Goal: Information Seeking & Learning: Learn about a topic

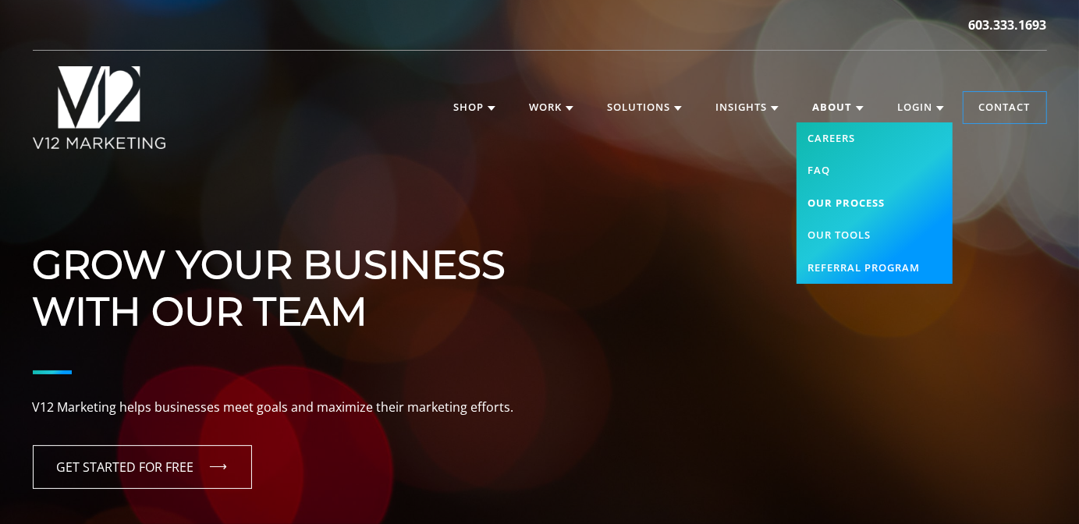
click at [836, 204] on link "Our Process" at bounding box center [874, 203] width 156 height 33
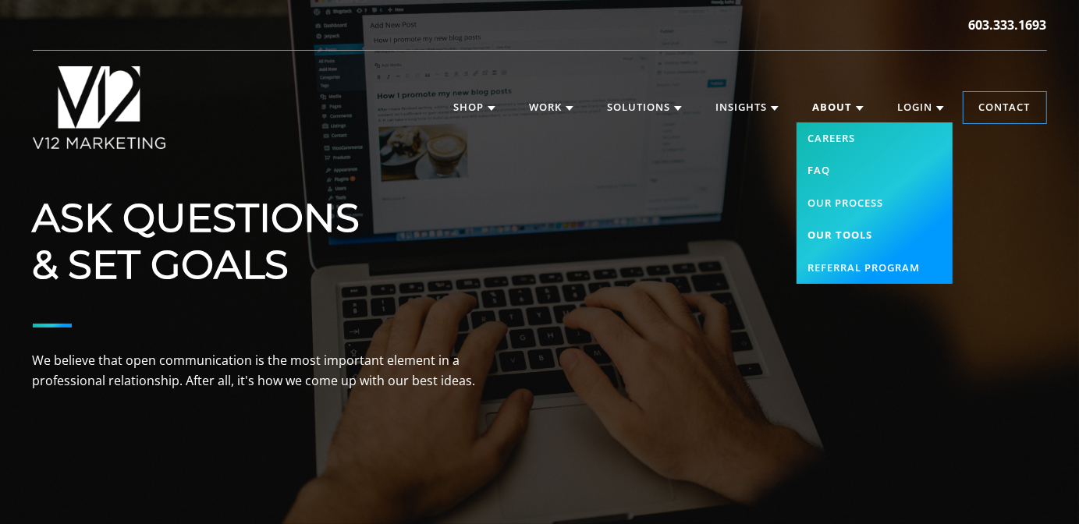
click at [836, 232] on link "Our Tools" at bounding box center [874, 235] width 156 height 33
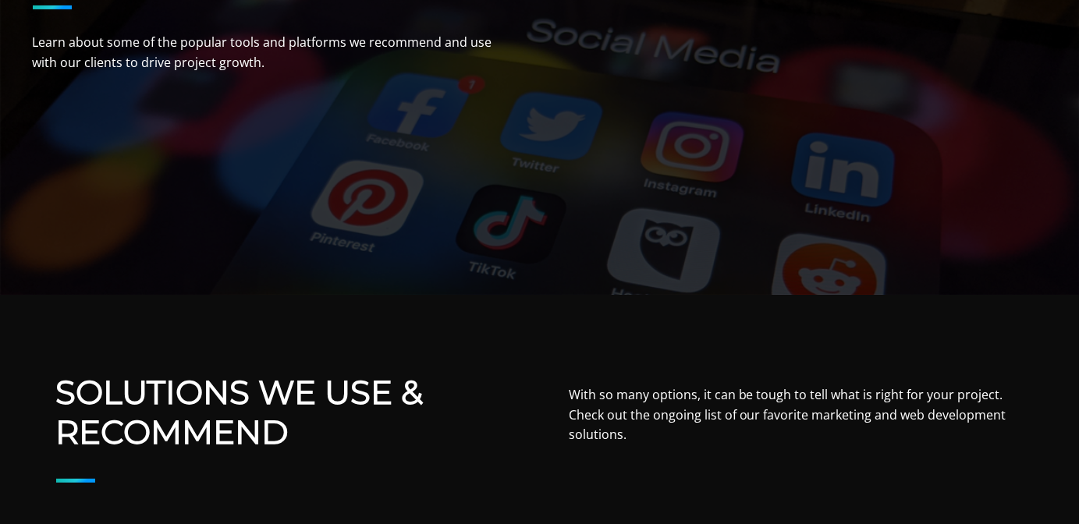
scroll to position [468, 0]
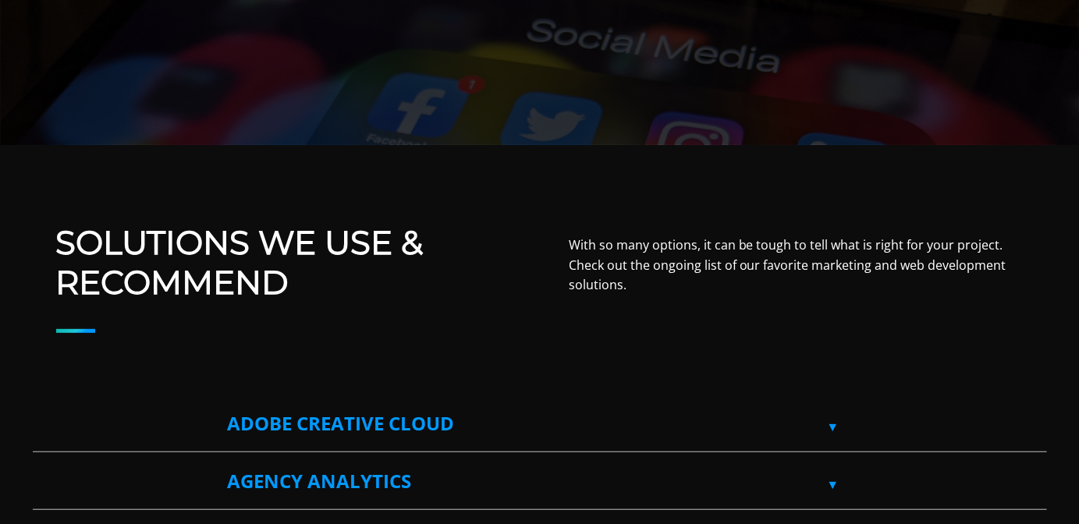
click at [836, 428] on label "Adobe Creative Cloud" at bounding box center [540, 423] width 624 height 56
click at [43, 406] on input "Adobe Creative Cloud" at bounding box center [38, 400] width 10 height 10
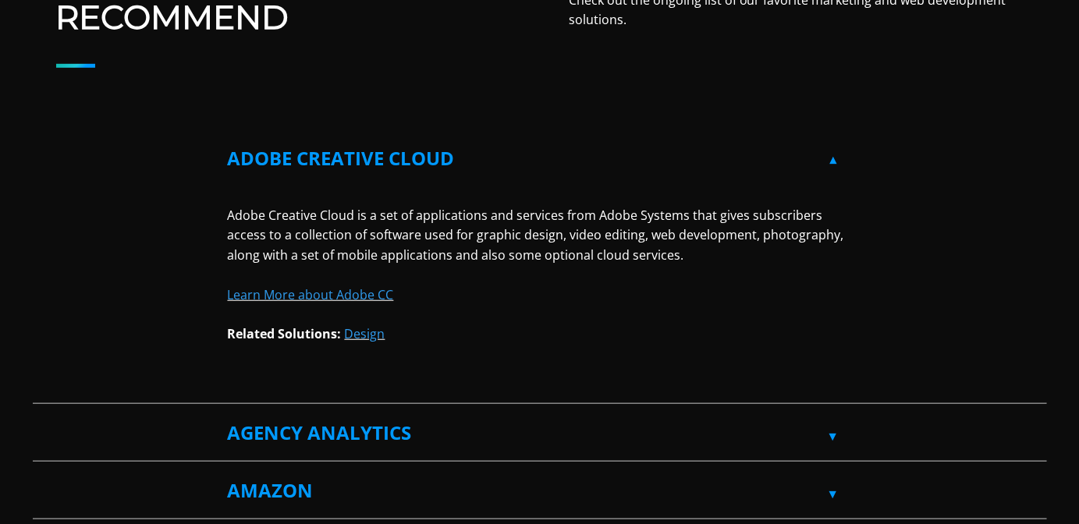
scroll to position [780, 0]
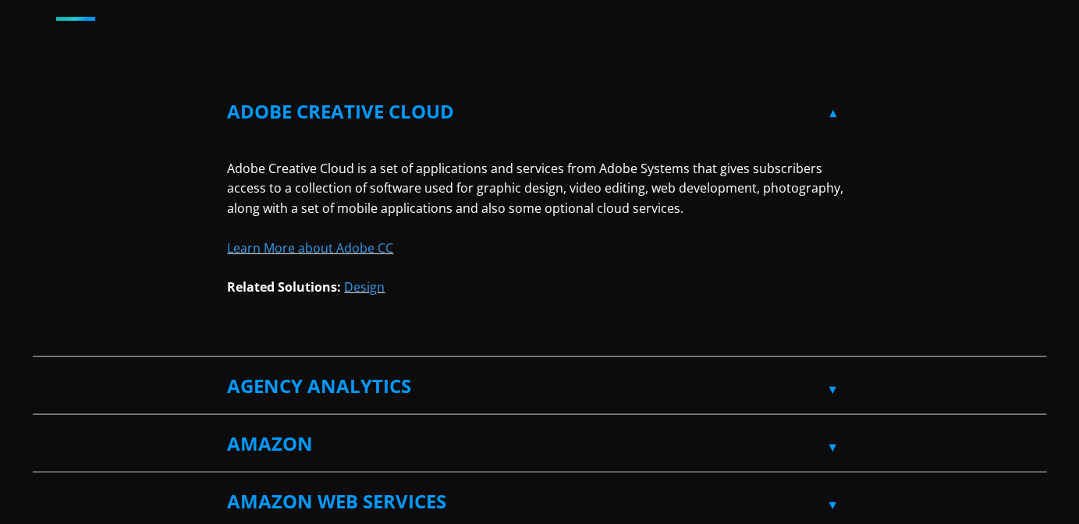
click at [832, 112] on label "Adobe Creative Cloud" at bounding box center [540, 111] width 624 height 56
click at [43, 94] on input "Adobe Creative Cloud" at bounding box center [38, 88] width 10 height 10
checkbox input "false"
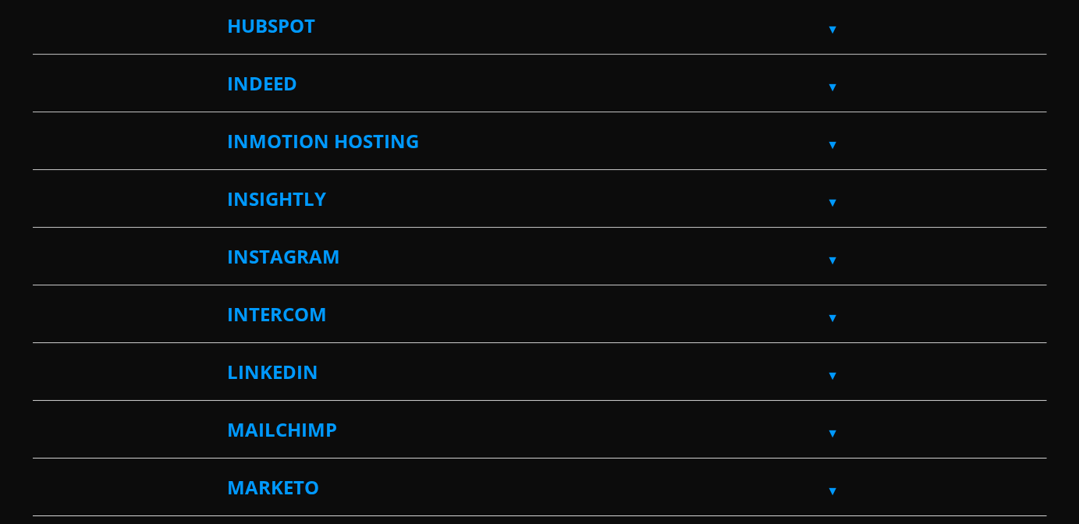
scroll to position [3120, 0]
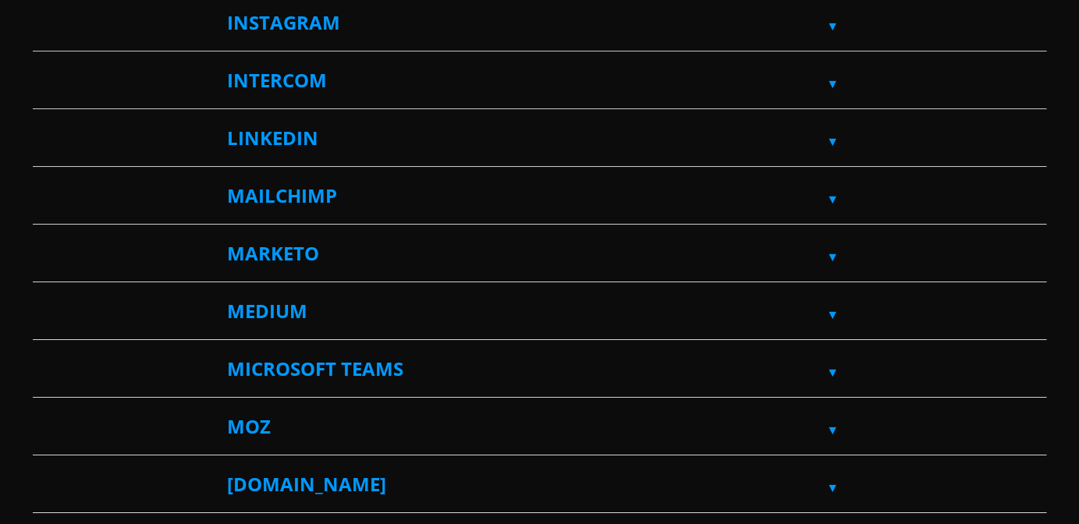
click at [830, 190] on label "MailChimp" at bounding box center [540, 196] width 624 height 56
click at [43, 178] on input "MailChimp" at bounding box center [38, 173] width 10 height 10
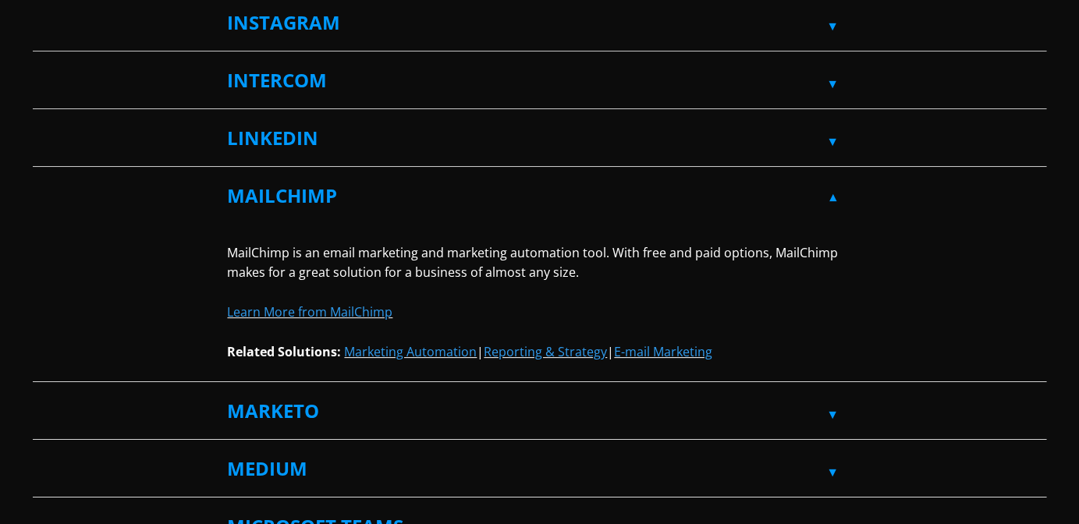
click at [832, 190] on label "MailChimp" at bounding box center [540, 196] width 624 height 56
click at [43, 178] on input "MailChimp" at bounding box center [38, 173] width 10 height 10
checkbox input "false"
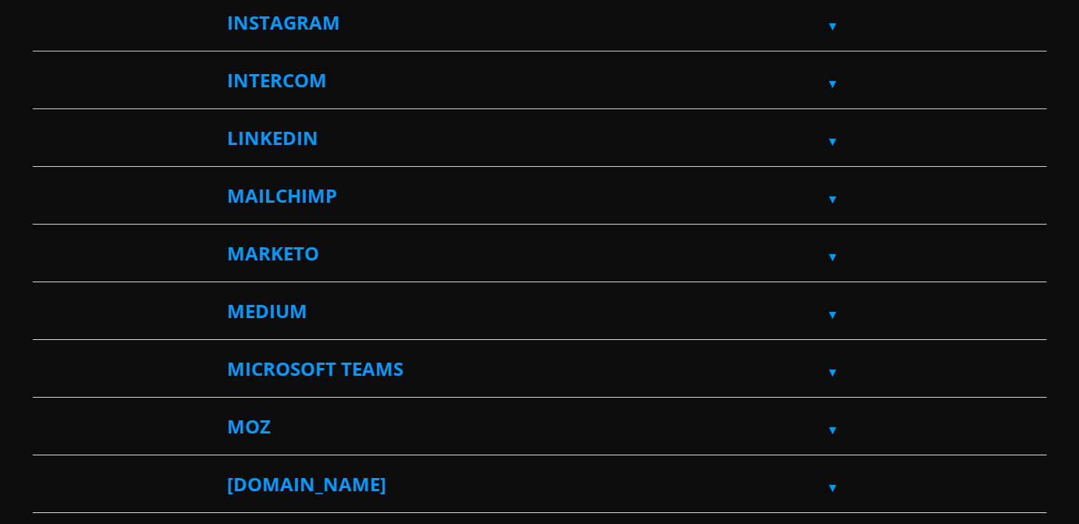
click at [832, 244] on label "Marketo" at bounding box center [540, 253] width 624 height 56
click at [43, 236] on input "Marketo" at bounding box center [38, 230] width 10 height 10
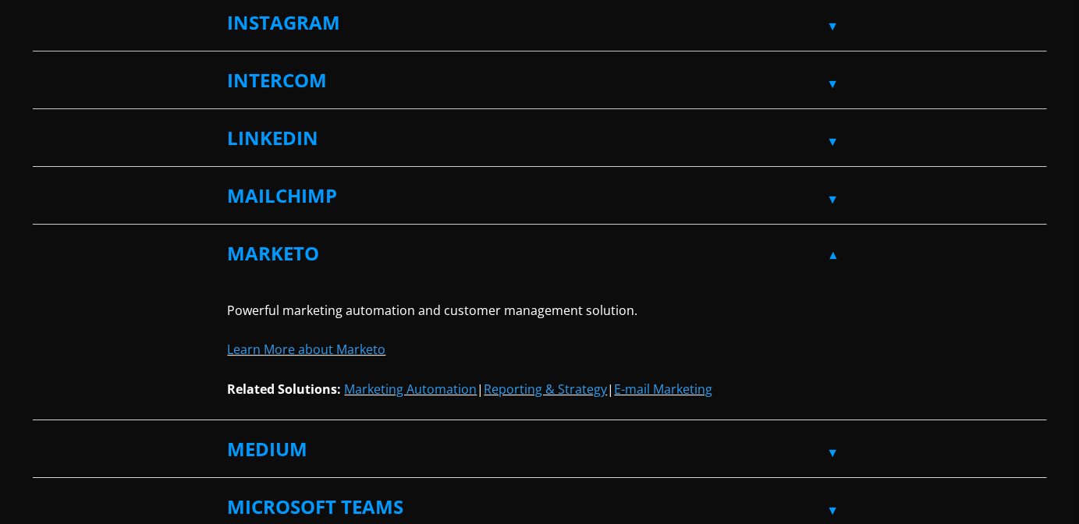
click at [833, 240] on label "Marketo" at bounding box center [540, 253] width 624 height 56
click at [43, 236] on input "Marketo" at bounding box center [38, 230] width 10 height 10
checkbox input "false"
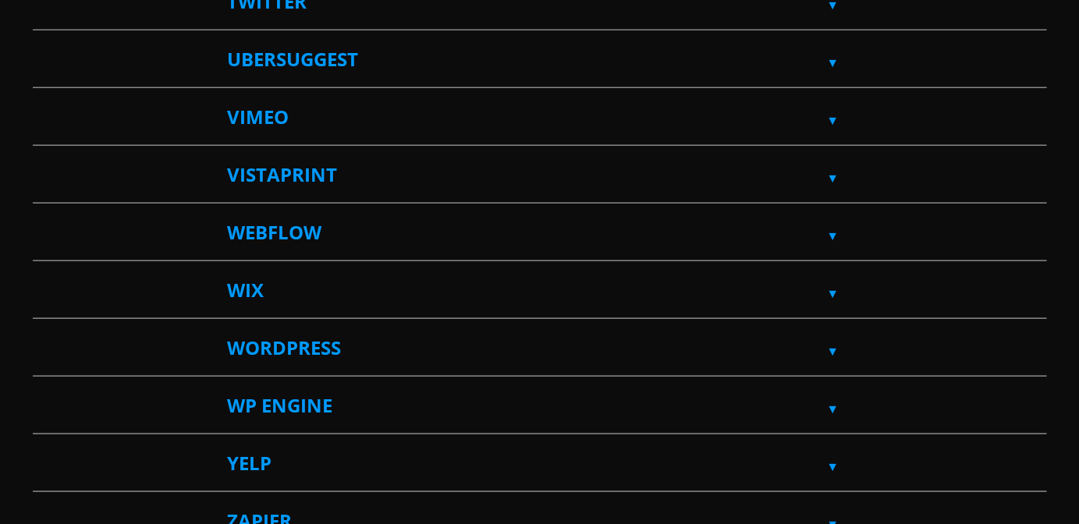
scroll to position [4914, 0]
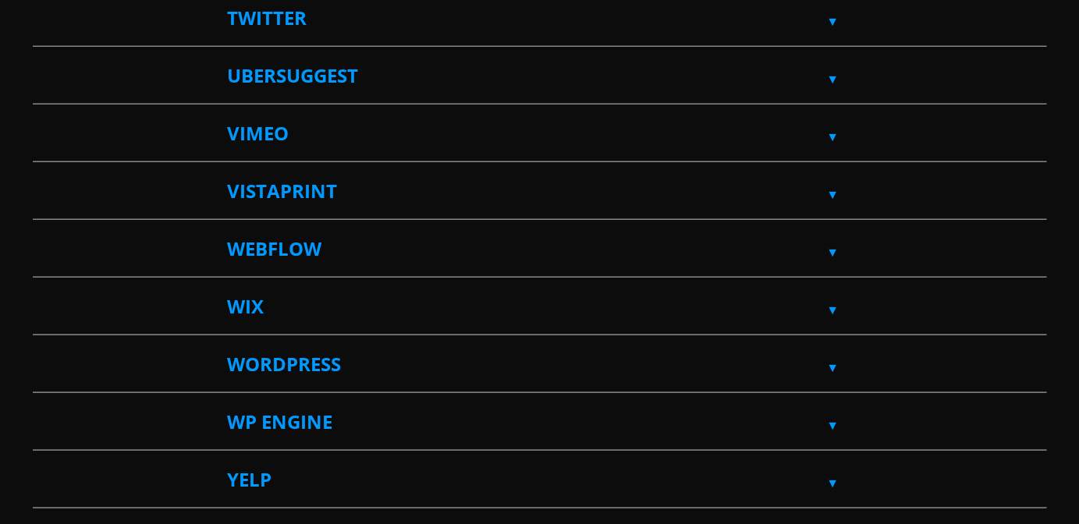
click at [832, 290] on label "Wix" at bounding box center [540, 306] width 624 height 56
click at [43, 289] on input "Wix" at bounding box center [38, 283] width 10 height 10
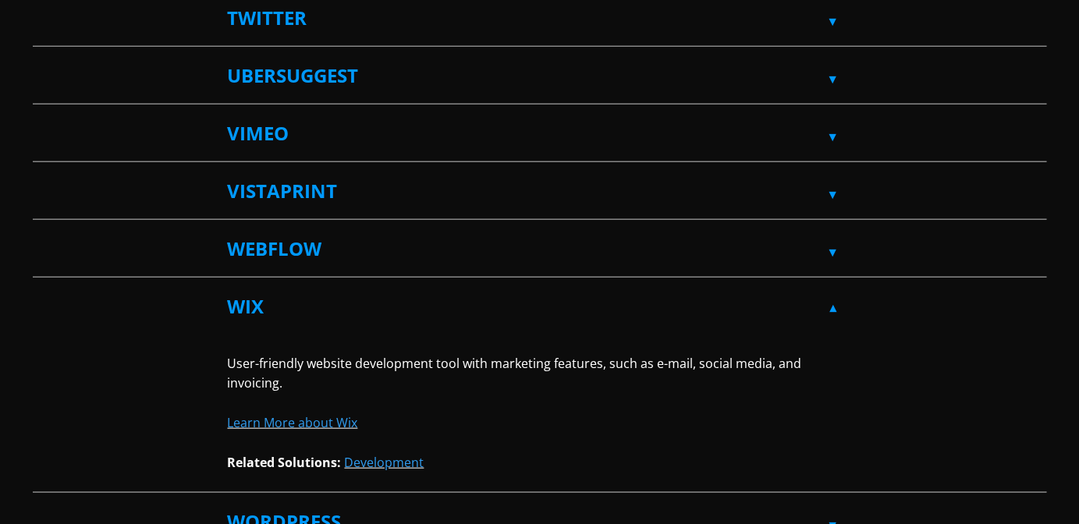
click at [836, 294] on label "Wix" at bounding box center [540, 306] width 624 height 56
click at [43, 289] on input "Wix" at bounding box center [38, 283] width 10 height 10
checkbox input "false"
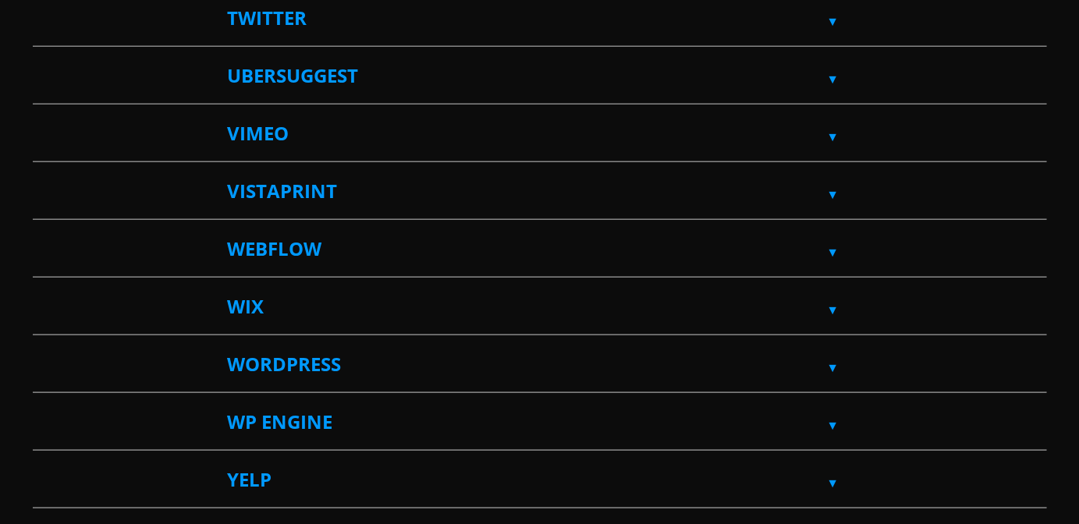
click at [832, 236] on label "Webflow" at bounding box center [540, 249] width 624 height 56
click at [43, 231] on input "Webflow" at bounding box center [38, 226] width 10 height 10
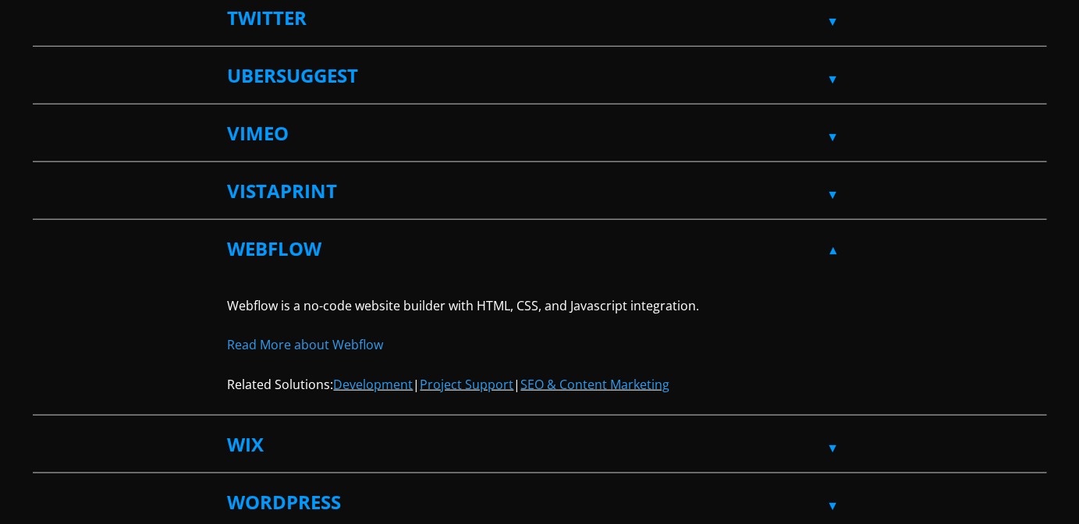
click at [832, 236] on label "Webflow" at bounding box center [540, 249] width 624 height 56
click at [43, 231] on input "Webflow" at bounding box center [38, 226] width 10 height 10
checkbox input "false"
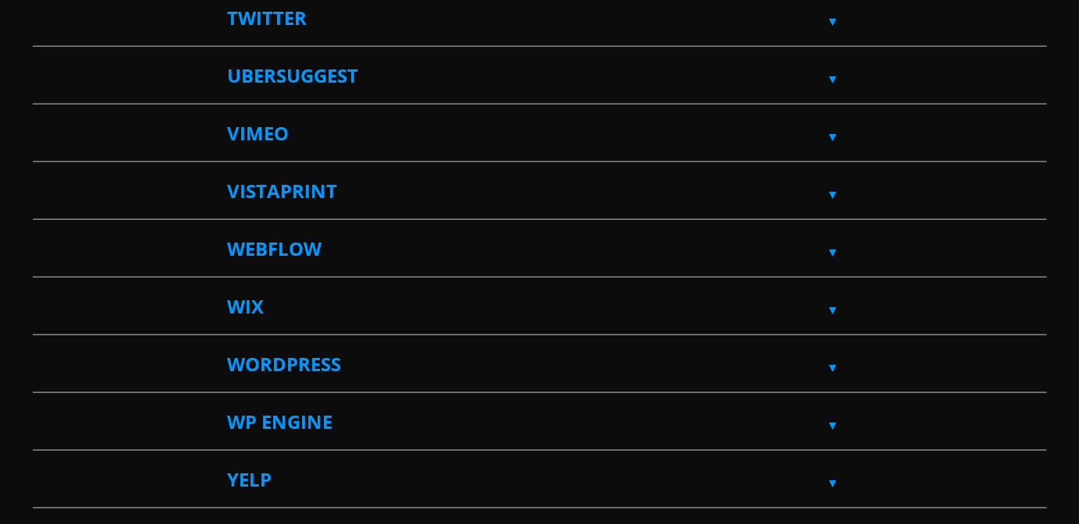
click at [832, 179] on label "VistaPrint" at bounding box center [540, 191] width 624 height 56
click at [43, 173] on input "VistaPrint" at bounding box center [38, 168] width 10 height 10
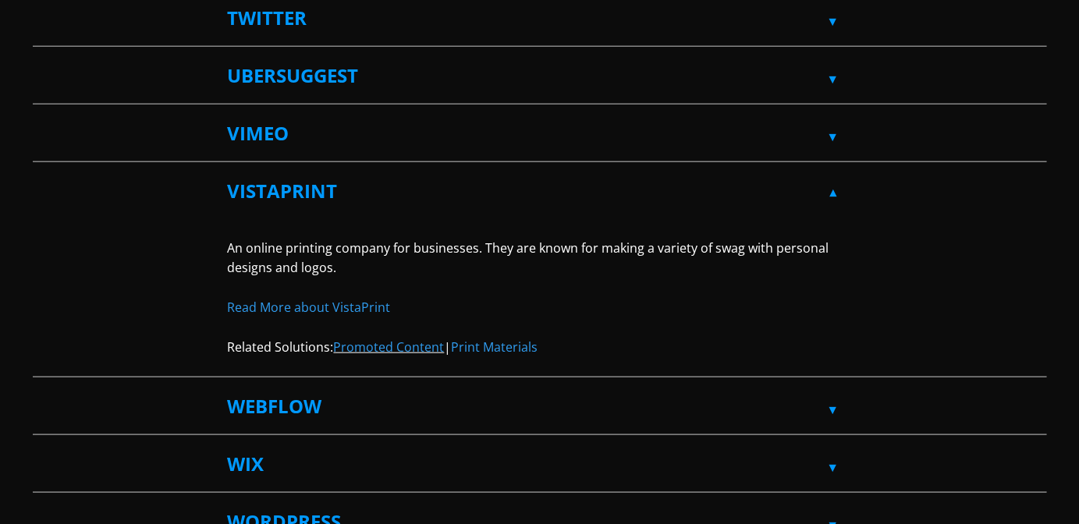
click at [832, 179] on label "VistaPrint" at bounding box center [540, 191] width 624 height 56
click at [43, 173] on input "VistaPrint" at bounding box center [38, 168] width 10 height 10
checkbox input "false"
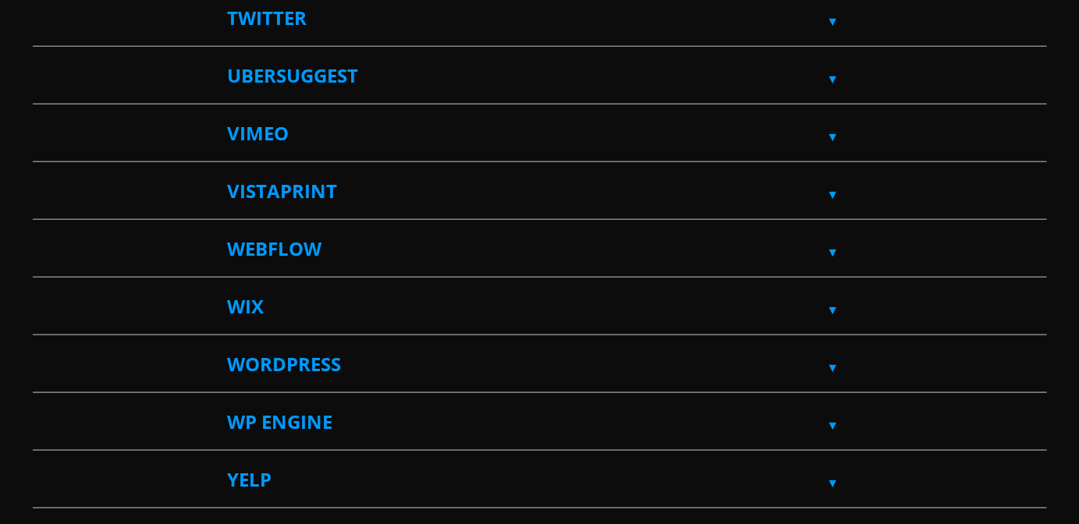
scroll to position [4836, 0]
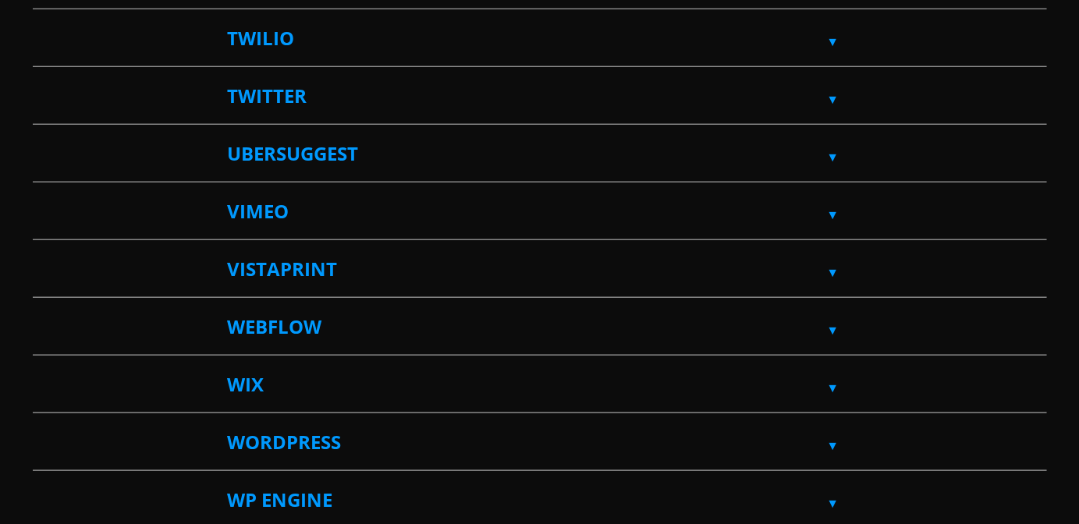
click at [831, 198] on label "Vimeo" at bounding box center [540, 211] width 624 height 56
click at [43, 193] on input "Vimeo" at bounding box center [38, 188] width 10 height 10
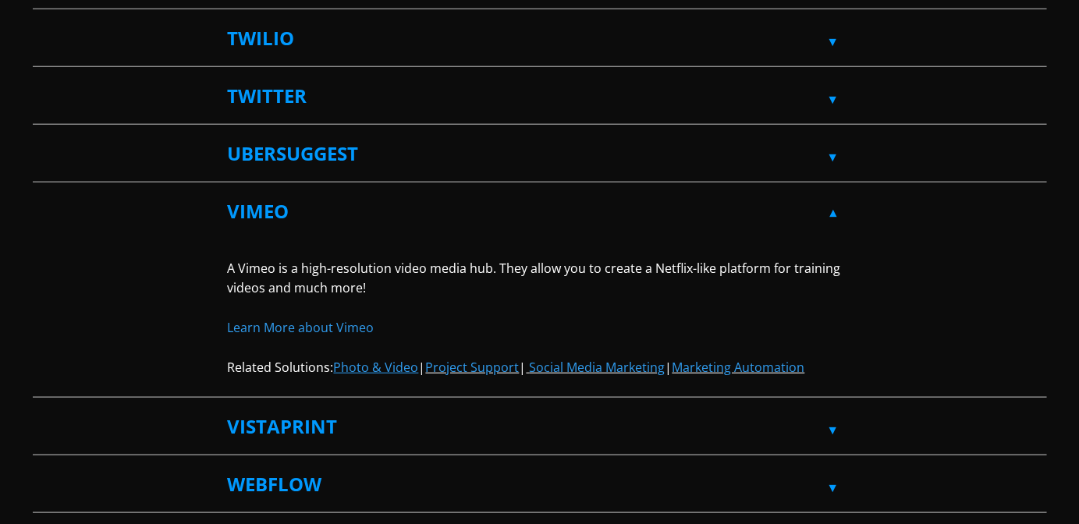
click at [831, 198] on label "Vimeo" at bounding box center [540, 211] width 624 height 56
click at [43, 193] on input "Vimeo" at bounding box center [38, 188] width 10 height 10
checkbox input "false"
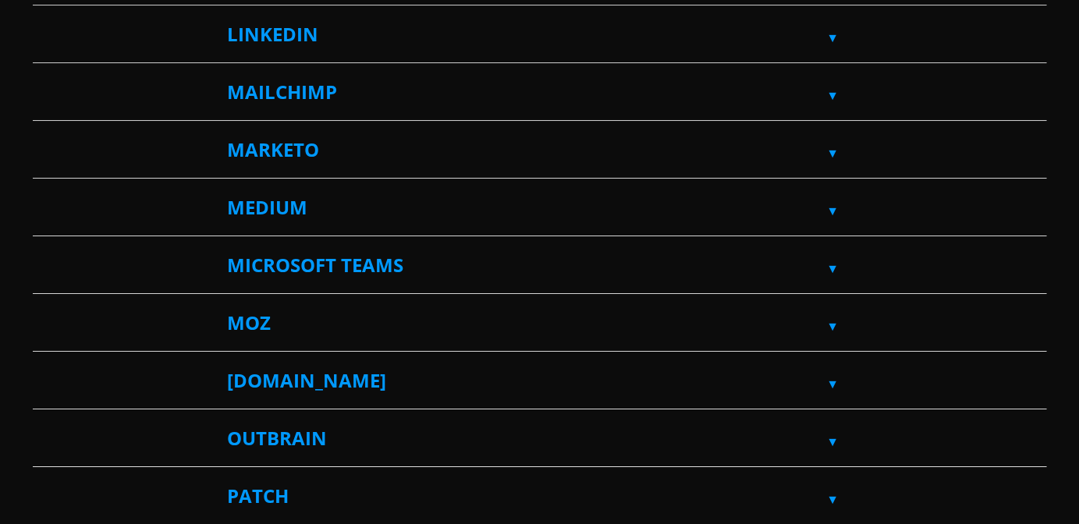
scroll to position [3198, 0]
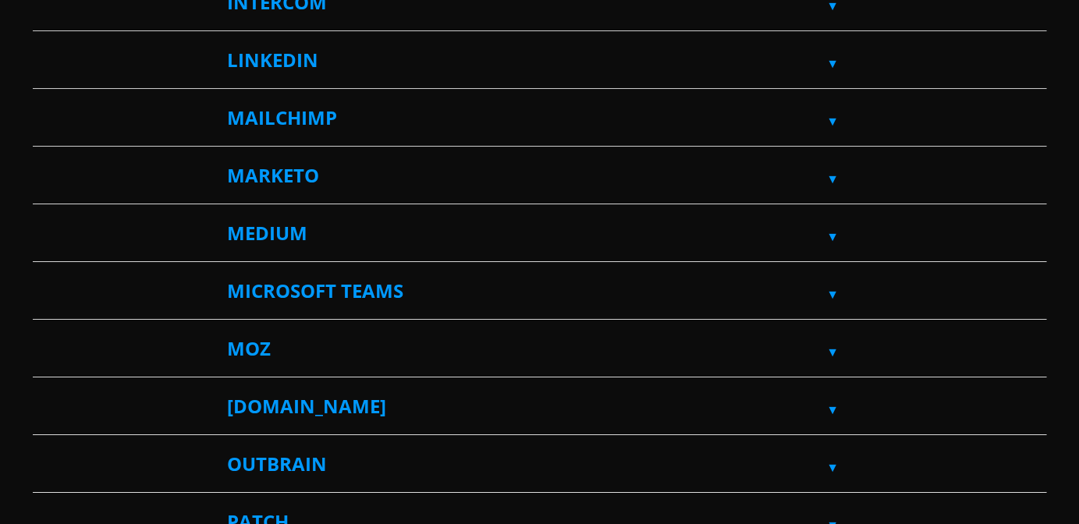
click at [834, 172] on label "Marketo" at bounding box center [540, 175] width 624 height 56
click at [43, 158] on input "Marketo" at bounding box center [38, 152] width 10 height 10
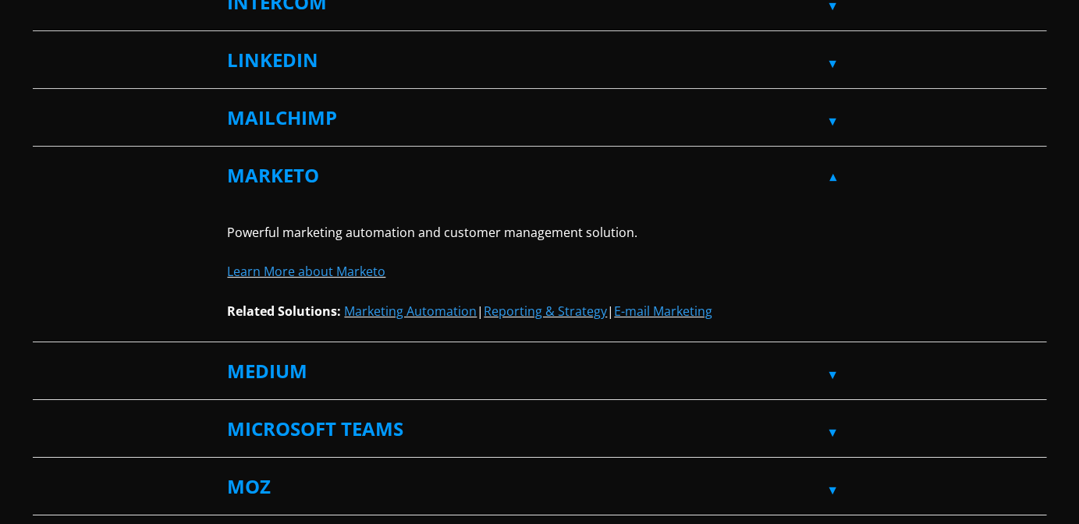
click at [834, 172] on label "Marketo" at bounding box center [540, 175] width 624 height 56
click at [43, 158] on input "Marketo" at bounding box center [38, 152] width 10 height 10
checkbox input "false"
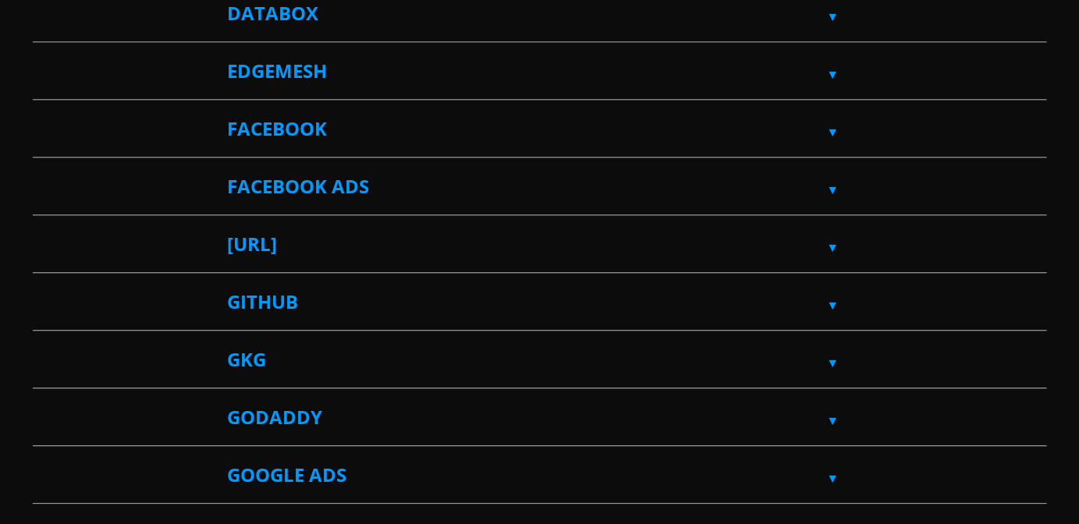
scroll to position [1950, 0]
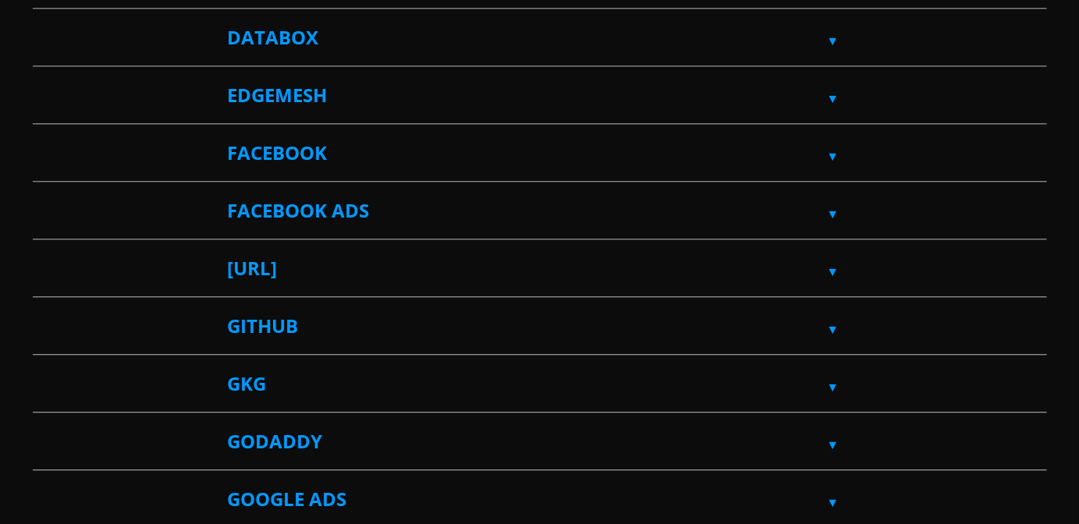
click at [834, 151] on label "Facebook" at bounding box center [540, 154] width 624 height 56
click at [43, 136] on input "Facebook" at bounding box center [38, 131] width 10 height 10
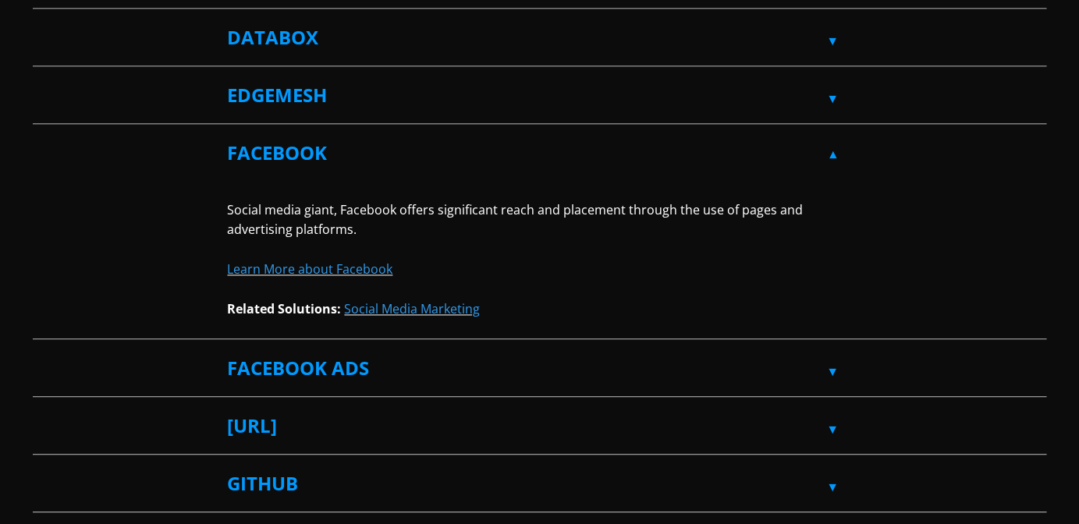
click at [834, 151] on label "Facebook" at bounding box center [540, 154] width 624 height 56
click at [43, 136] on input "Facebook" at bounding box center [38, 131] width 10 height 10
checkbox input "false"
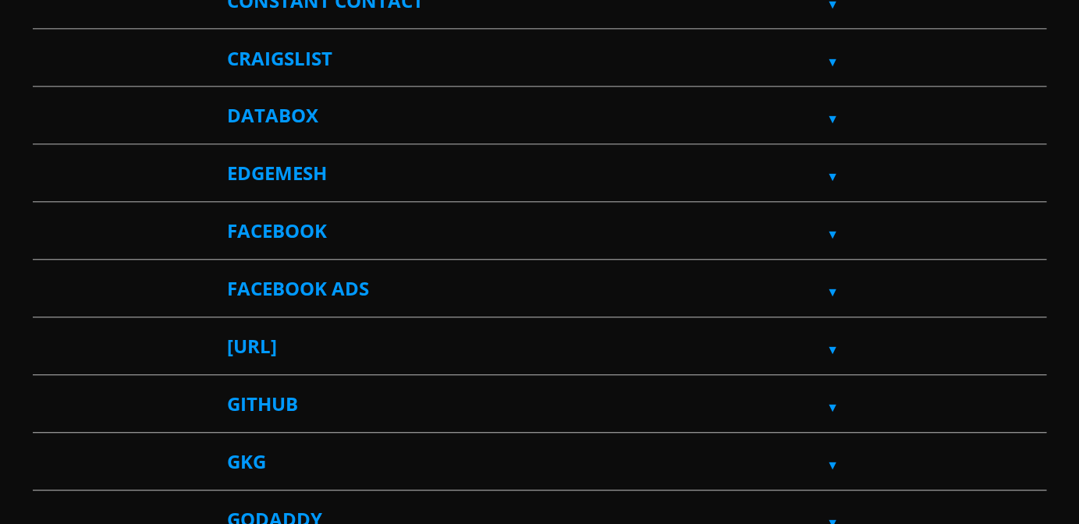
scroll to position [1794, 0]
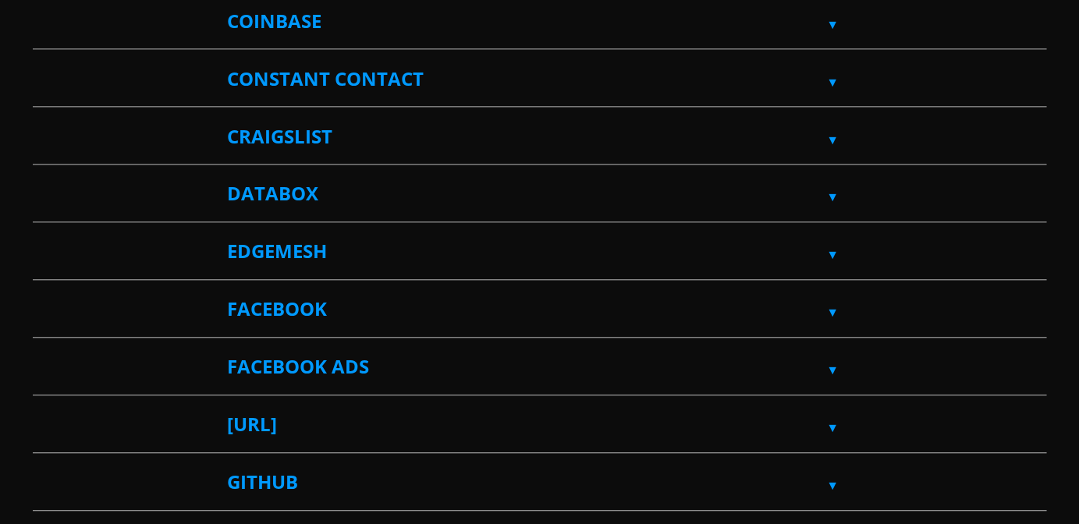
click at [834, 193] on label "Databox" at bounding box center [540, 194] width 624 height 56
click at [43, 176] on input "Databox" at bounding box center [38, 171] width 10 height 10
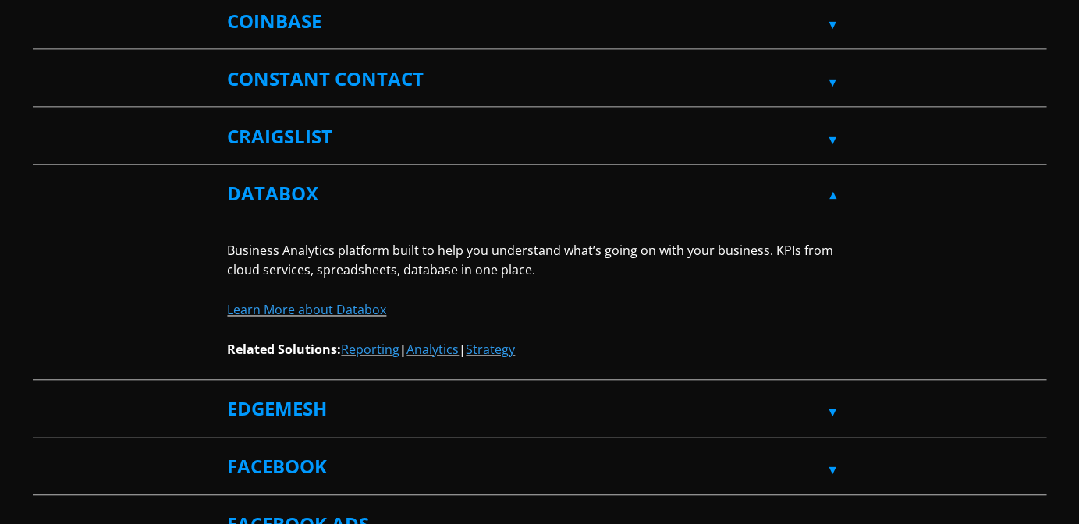
click at [834, 193] on label "Databox" at bounding box center [540, 194] width 624 height 56
click at [43, 176] on input "Databox" at bounding box center [38, 171] width 10 height 10
checkbox input "false"
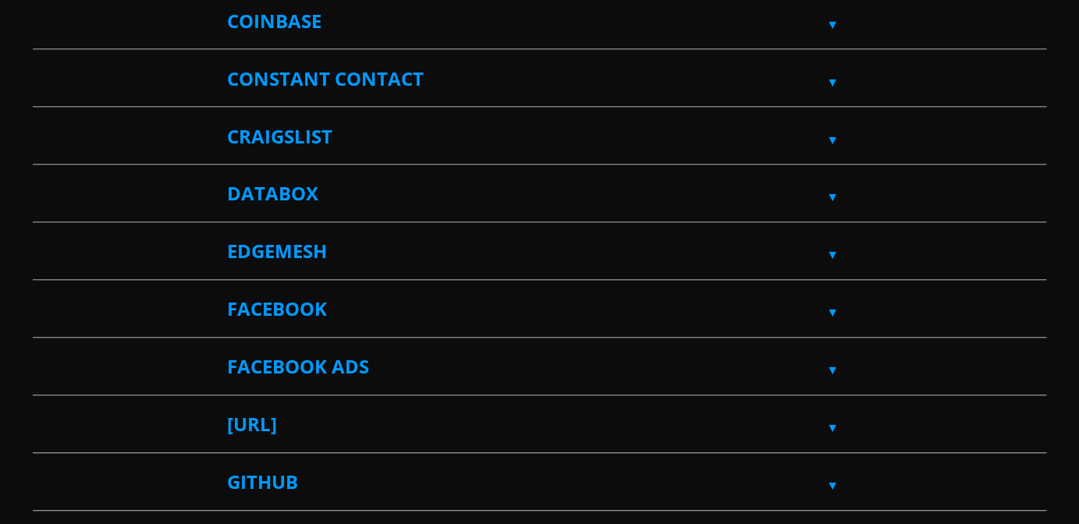
scroll to position [1716, 0]
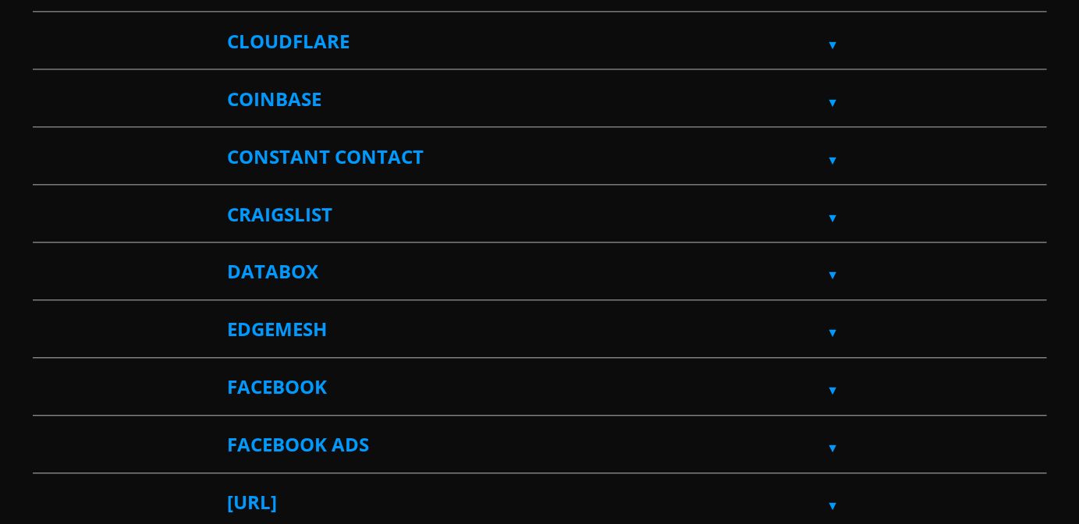
click at [835, 151] on label "Constant Contact" at bounding box center [540, 157] width 624 height 56
click at [43, 139] on input "Constant Contact" at bounding box center [38, 134] width 10 height 10
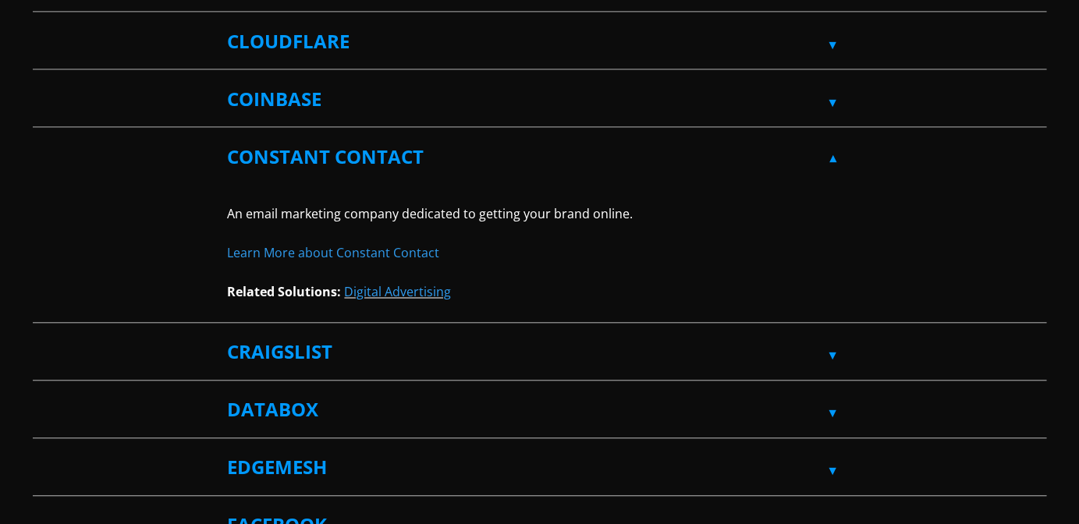
click at [835, 153] on label "Constant Contact" at bounding box center [540, 157] width 624 height 56
click at [43, 139] on input "Constant Contact" at bounding box center [38, 134] width 10 height 10
checkbox input "false"
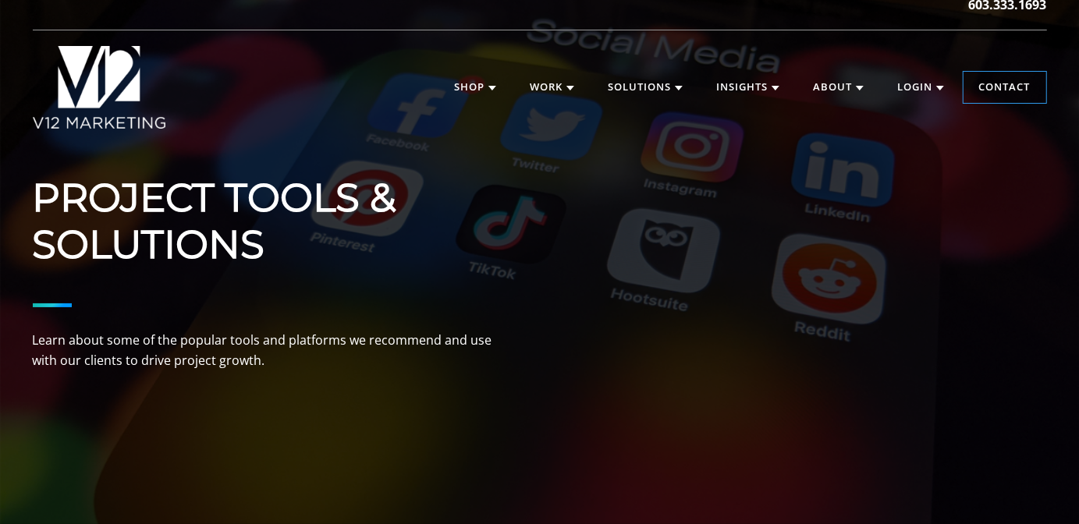
scroll to position [0, 0]
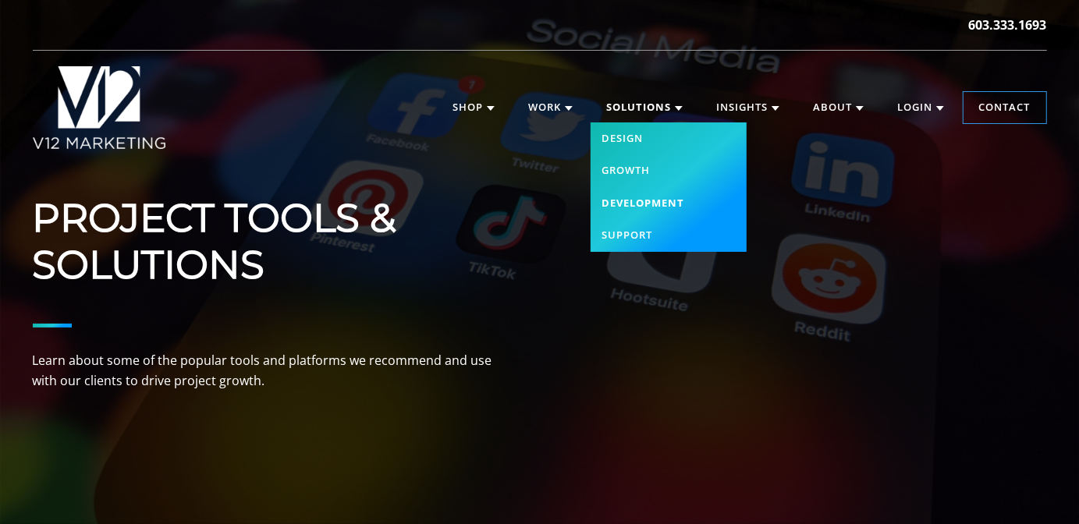
click at [645, 201] on link "Development" at bounding box center [669, 203] width 156 height 33
